Goal: Communication & Community: Answer question/provide support

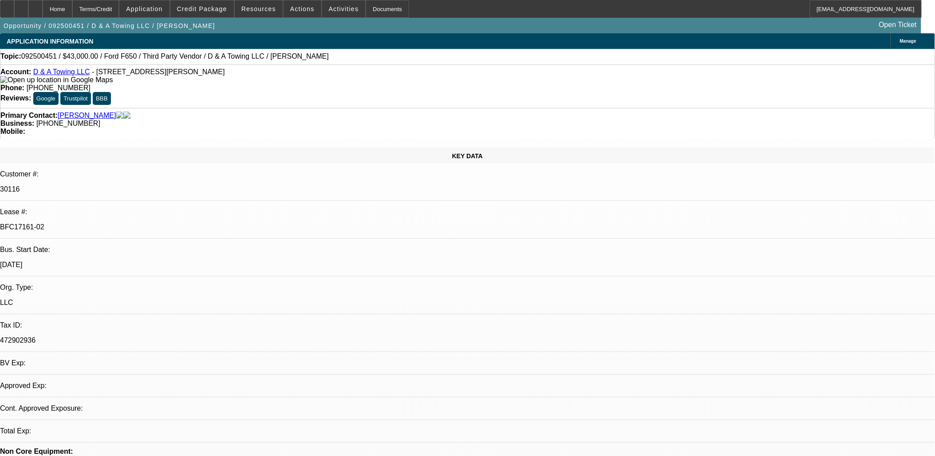
select select "0"
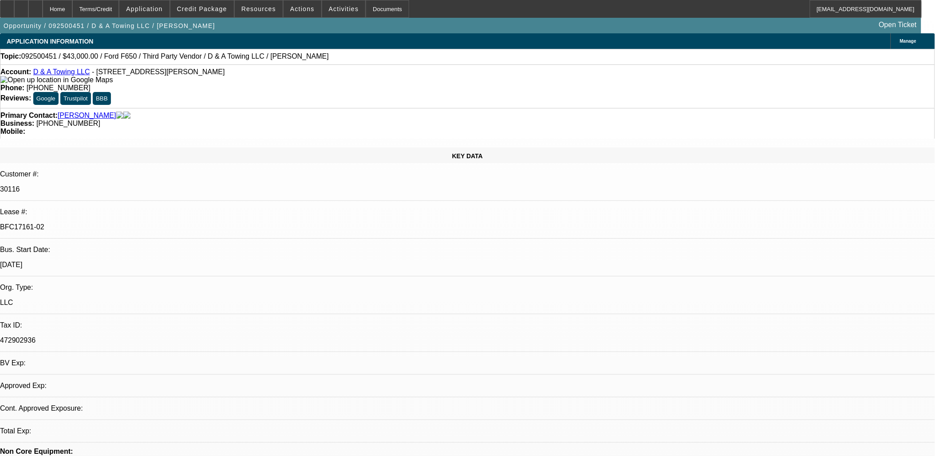
select select "0.2"
select select "0"
select select "0.15"
select select "0"
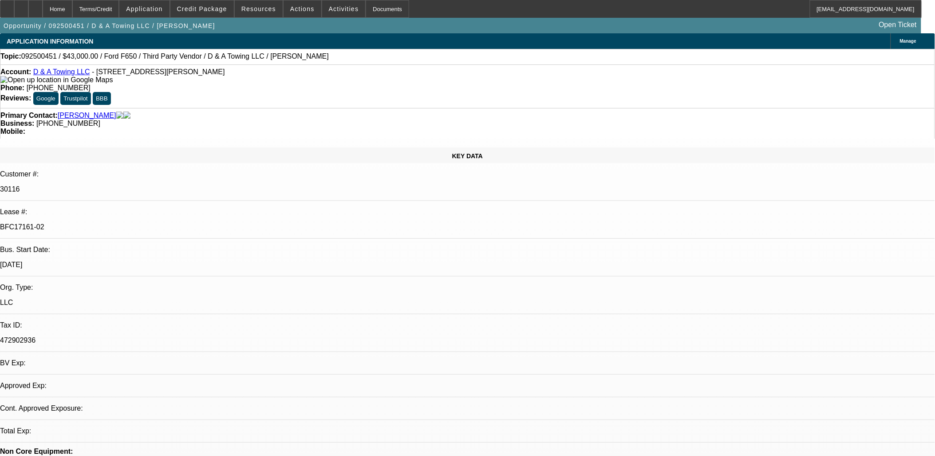
select select "0"
select select "0.1"
select select "1"
select select "3"
select select "6"
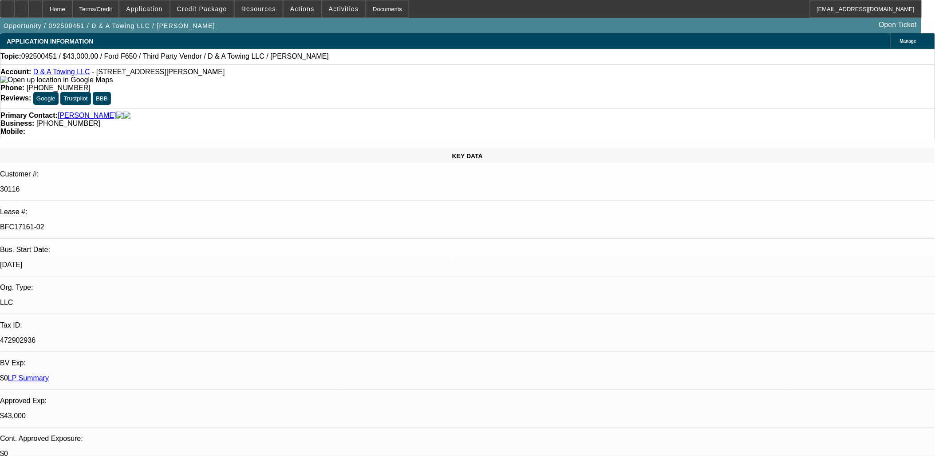
select select "1"
select select "3"
select select "17"
select select "1"
select select "3"
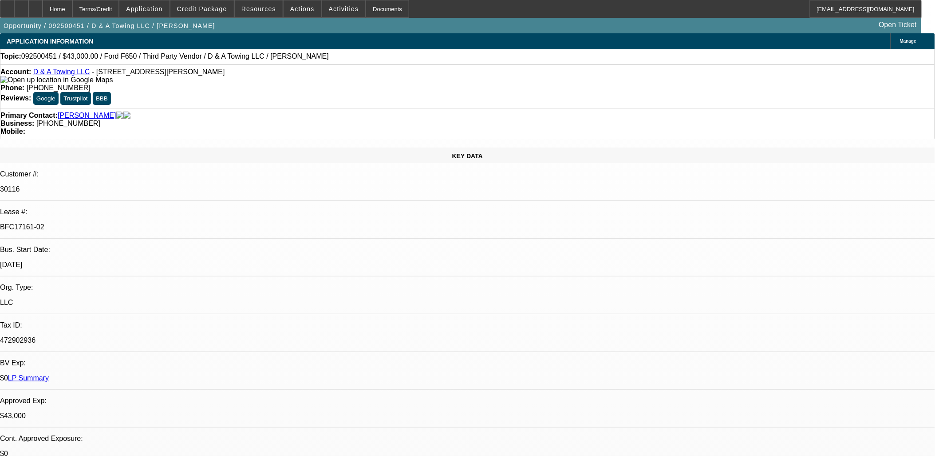
select select "16"
select select "1"
select select "3"
select select "4"
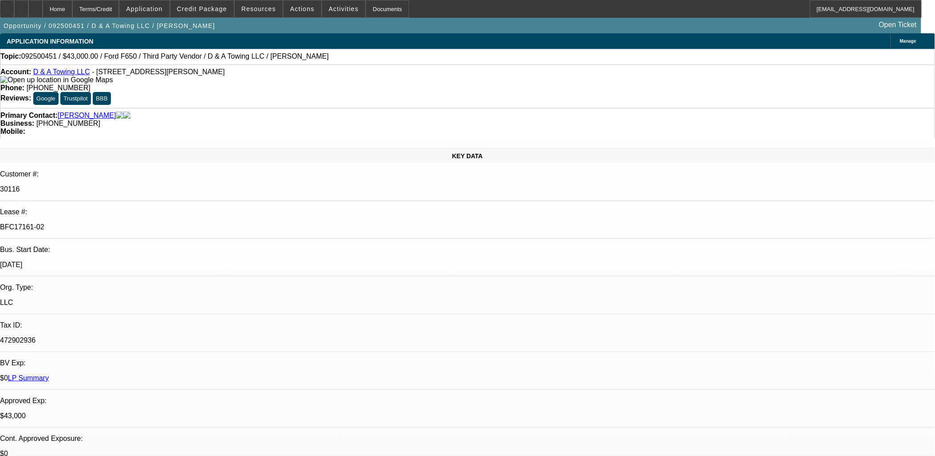
scroll to position [2693, 0]
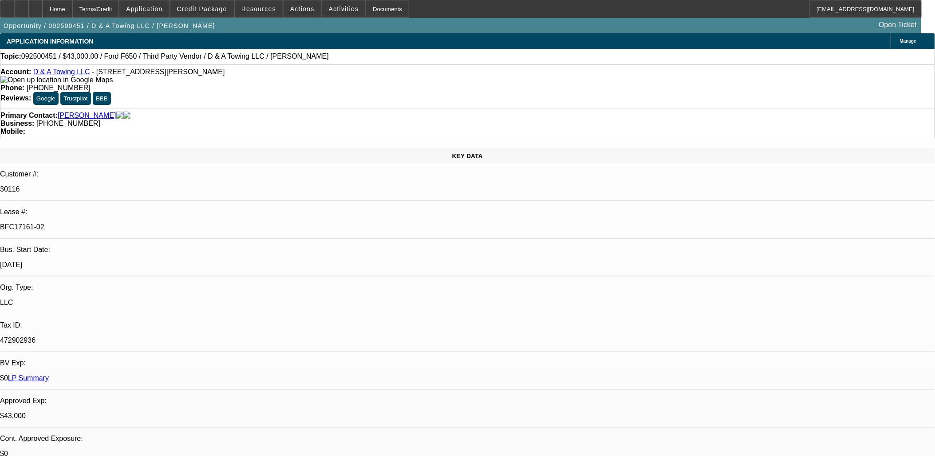
drag, startPoint x: 727, startPoint y: 345, endPoint x: 834, endPoint y: 350, distance: 107.1
copy td "[EMAIL_ADDRESS][DOMAIN_NAME]"
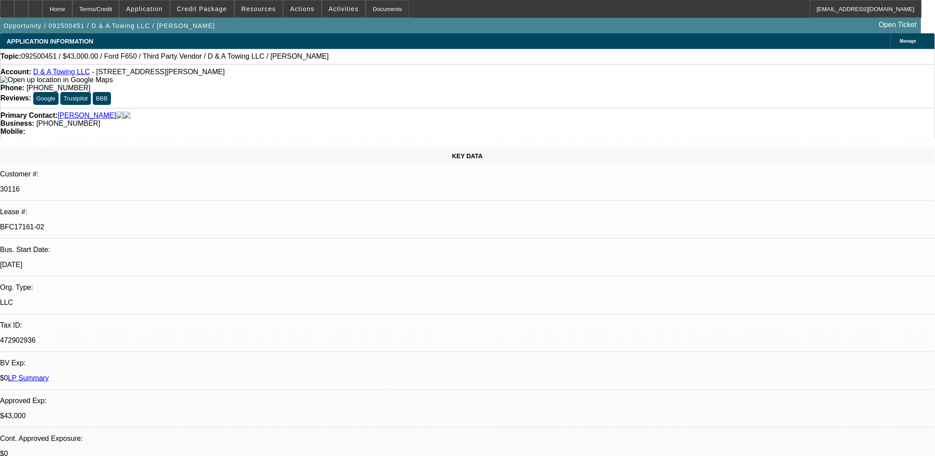
scroll to position [34, 0]
